Goal: Task Accomplishment & Management: Use online tool/utility

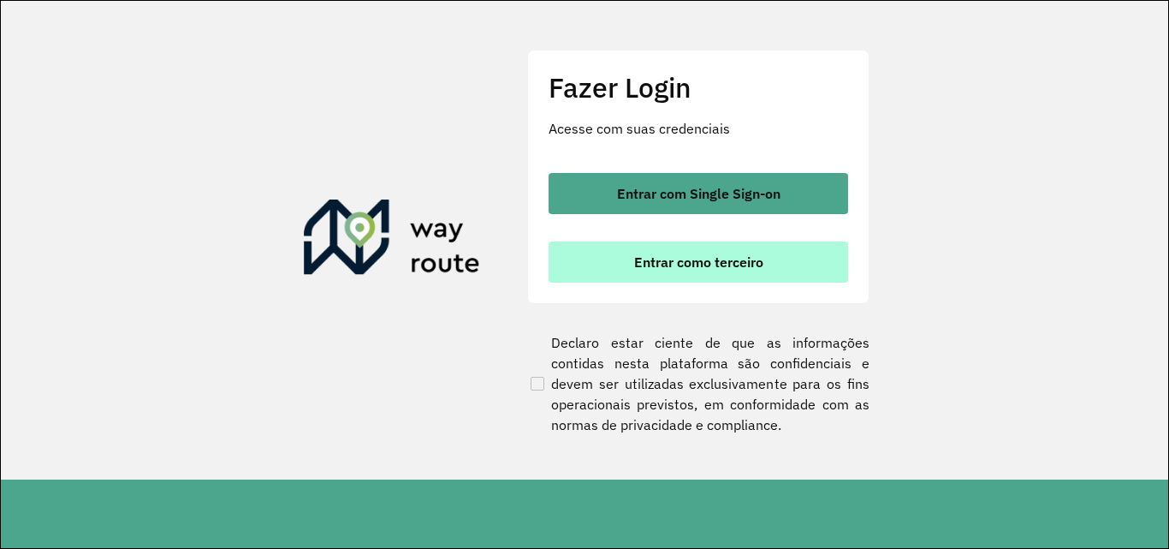
click at [608, 260] on button "Entrar como terceiro" at bounding box center [699, 261] width 300 height 41
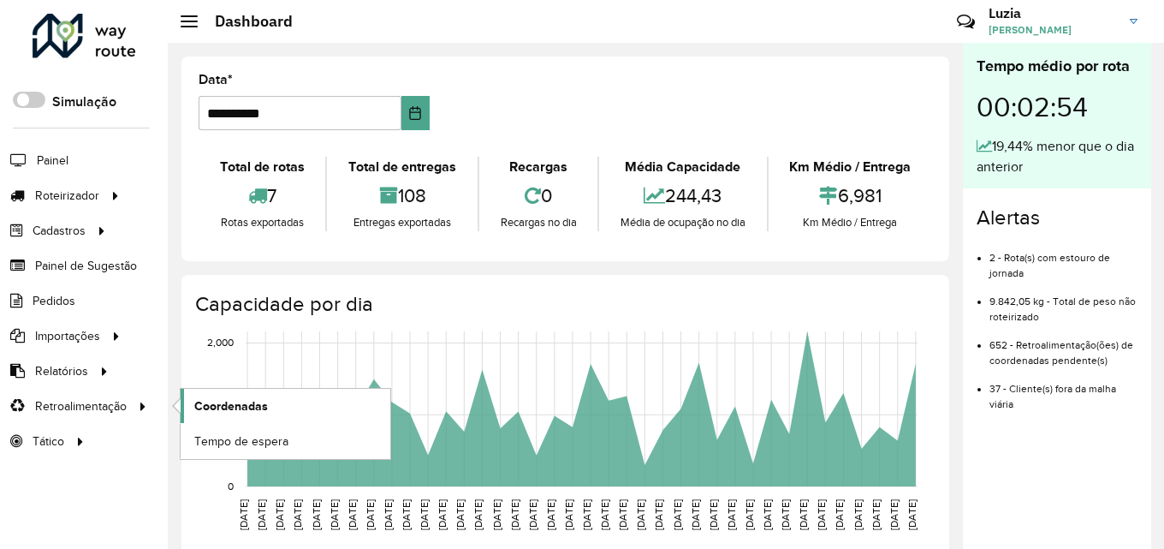
click at [240, 407] on span "Coordenadas" at bounding box center [231, 406] width 74 height 18
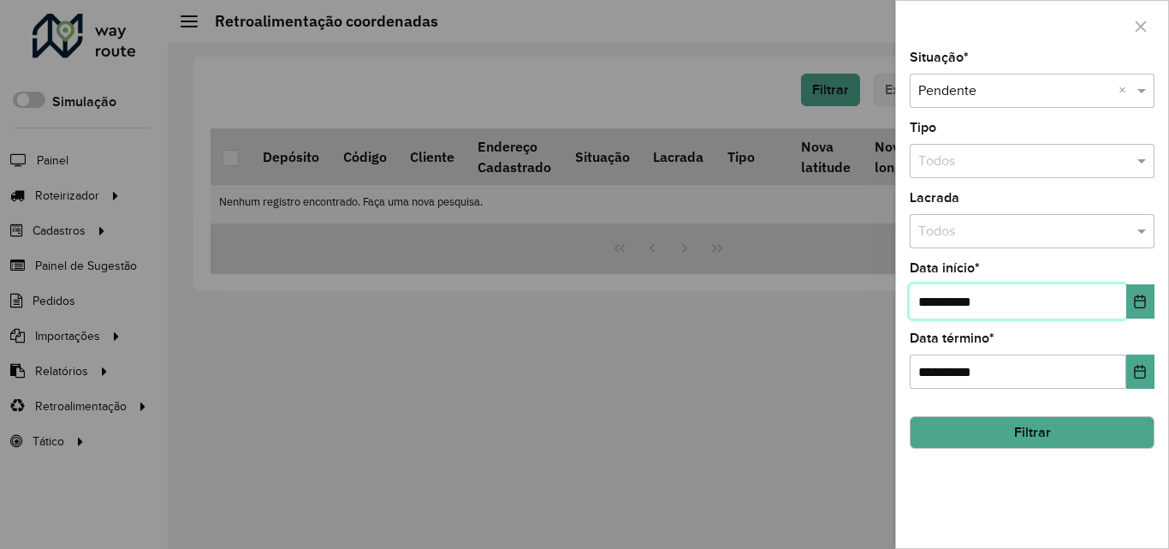
drag, startPoint x: 957, startPoint y: 300, endPoint x: 948, endPoint y: 301, distance: 8.6
click at [948, 301] on input "**********" at bounding box center [1018, 301] width 217 height 34
type input "**********"
click at [1010, 441] on button "Filtrar" at bounding box center [1032, 432] width 245 height 33
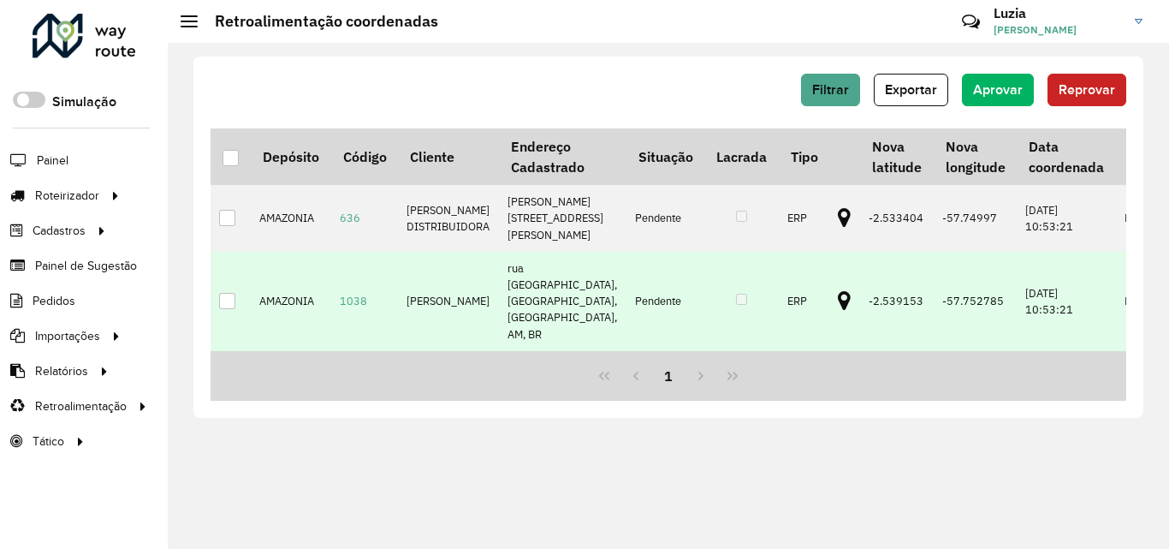
scroll to position [29, 0]
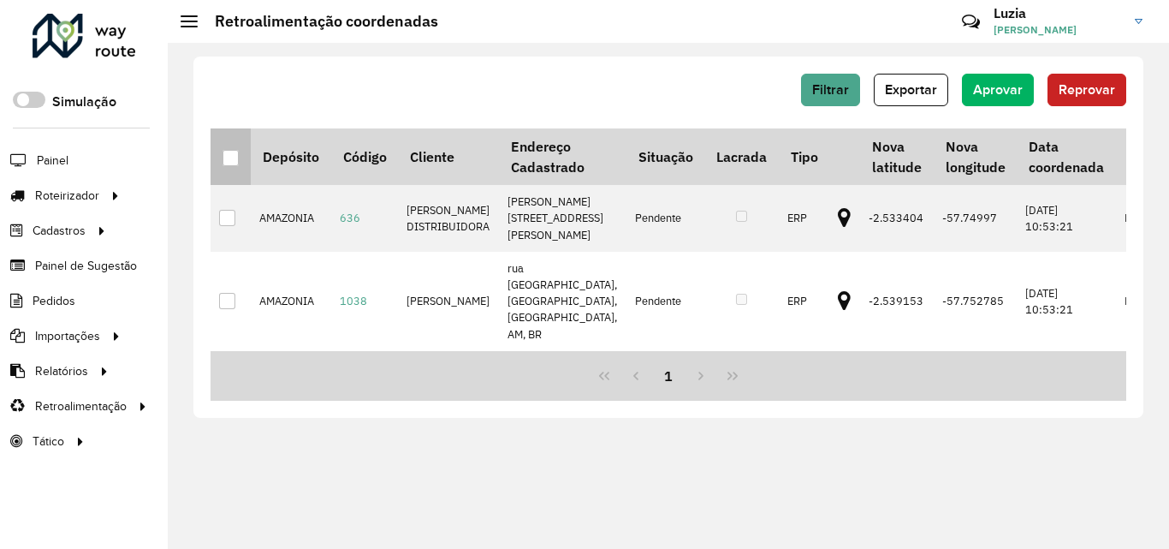
click at [221, 158] on th at bounding box center [231, 156] width 40 height 56
click at [233, 159] on div at bounding box center [231, 158] width 16 height 16
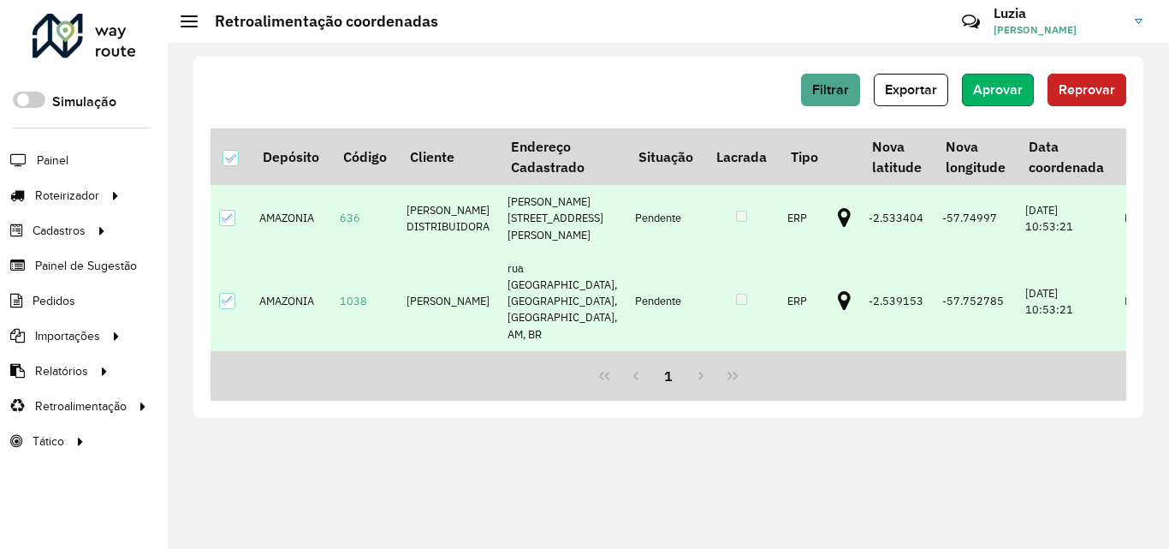
click at [1013, 84] on span "Aprovar" at bounding box center [998, 89] width 50 height 15
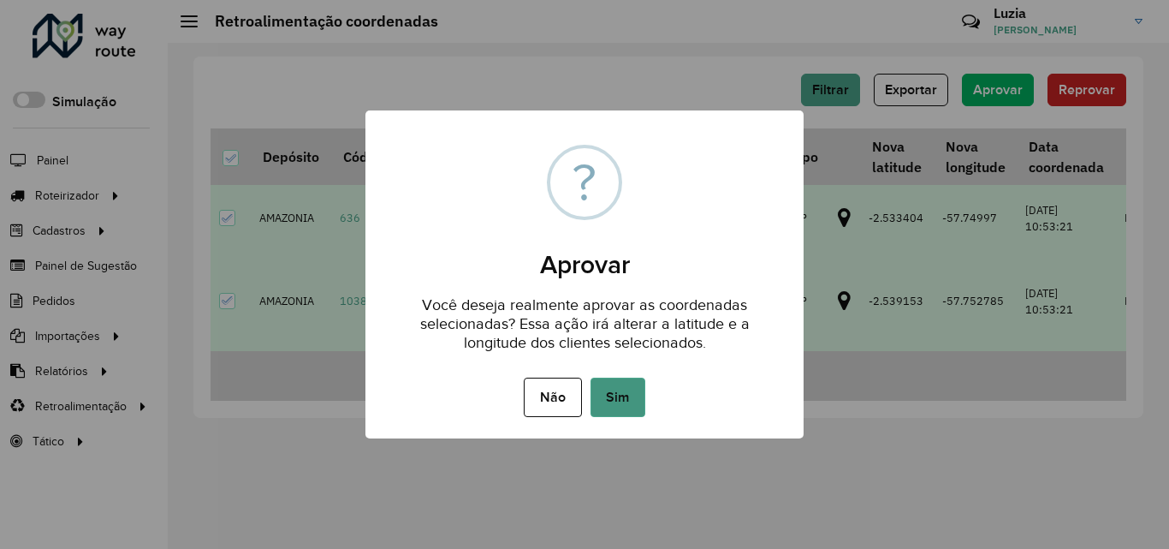
click at [624, 395] on button "Sim" at bounding box center [618, 397] width 55 height 39
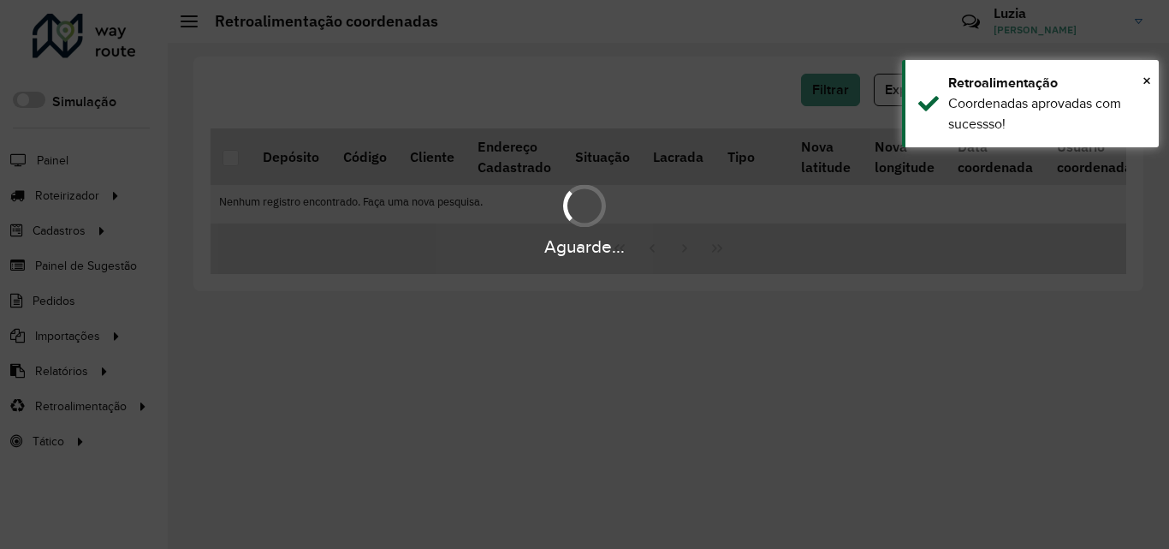
scroll to position [0, 0]
